Goal: Information Seeking & Learning: Find specific fact

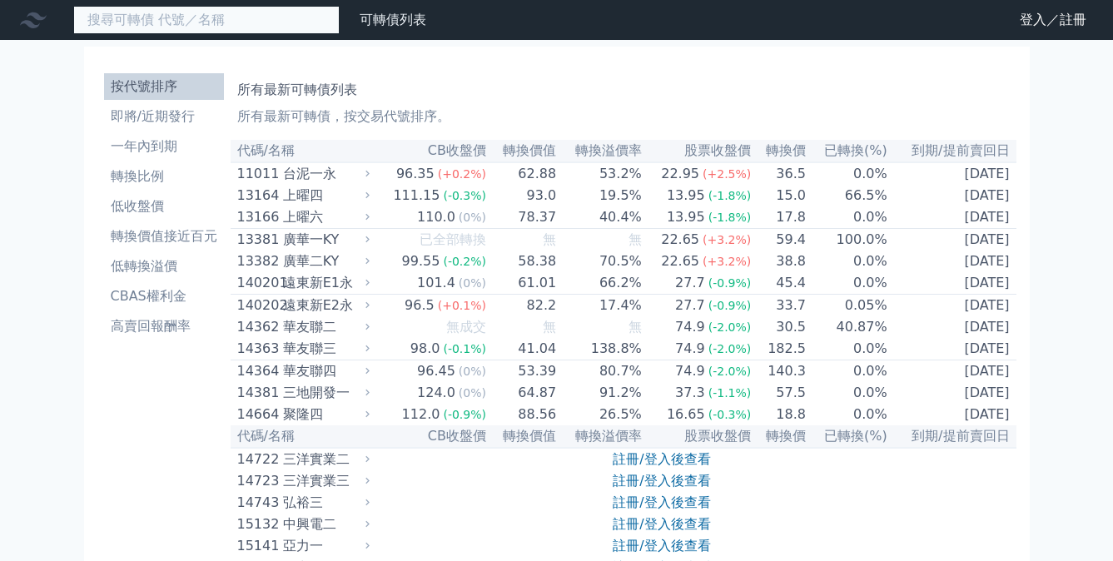
click at [186, 24] on input at bounding box center [206, 20] width 266 height 28
paste input "[PERSON_NAME]"
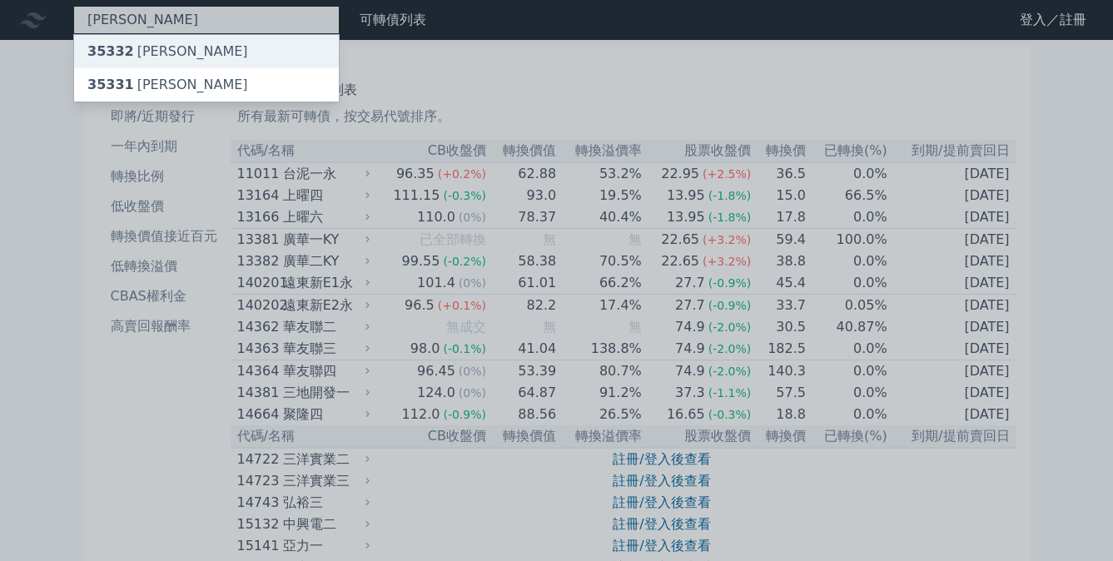
type input "[PERSON_NAME]"
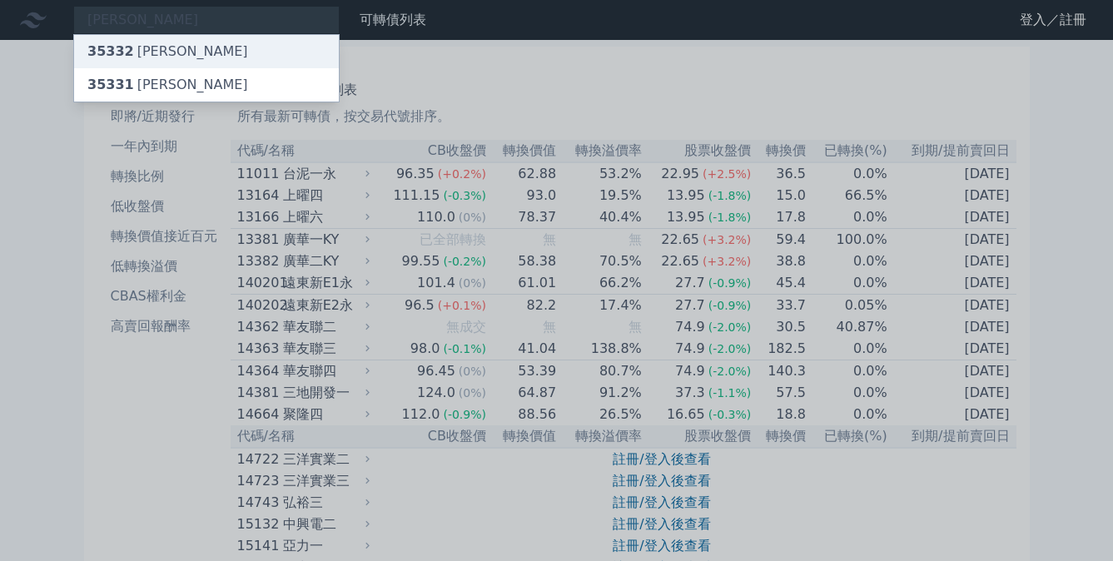
click at [178, 42] on div "35332 [PERSON_NAME]" at bounding box center [206, 51] width 265 height 33
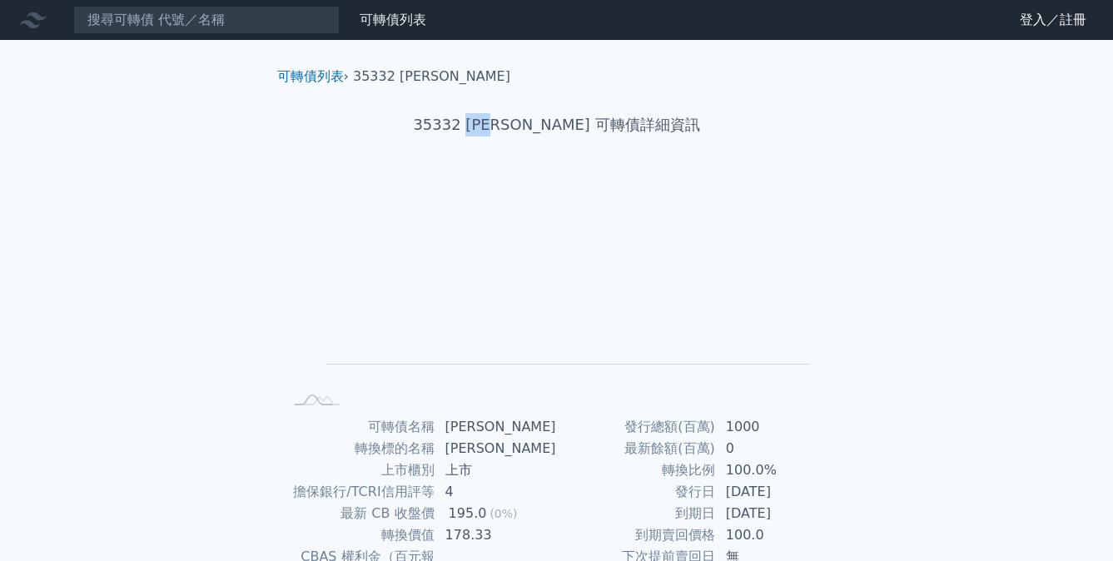
drag, startPoint x: 548, startPoint y: 127, endPoint x: 510, endPoint y: 125, distance: 37.5
click at [510, 125] on h1 "35332 [PERSON_NAME] 可轉債詳細資訊" at bounding box center [557, 124] width 586 height 23
drag, startPoint x: 491, startPoint y: 427, endPoint x: 457, endPoint y: 425, distance: 34.2
click at [457, 425] on td "[PERSON_NAME]" at bounding box center [496, 427] width 122 height 22
